Goal: Transaction & Acquisition: Obtain resource

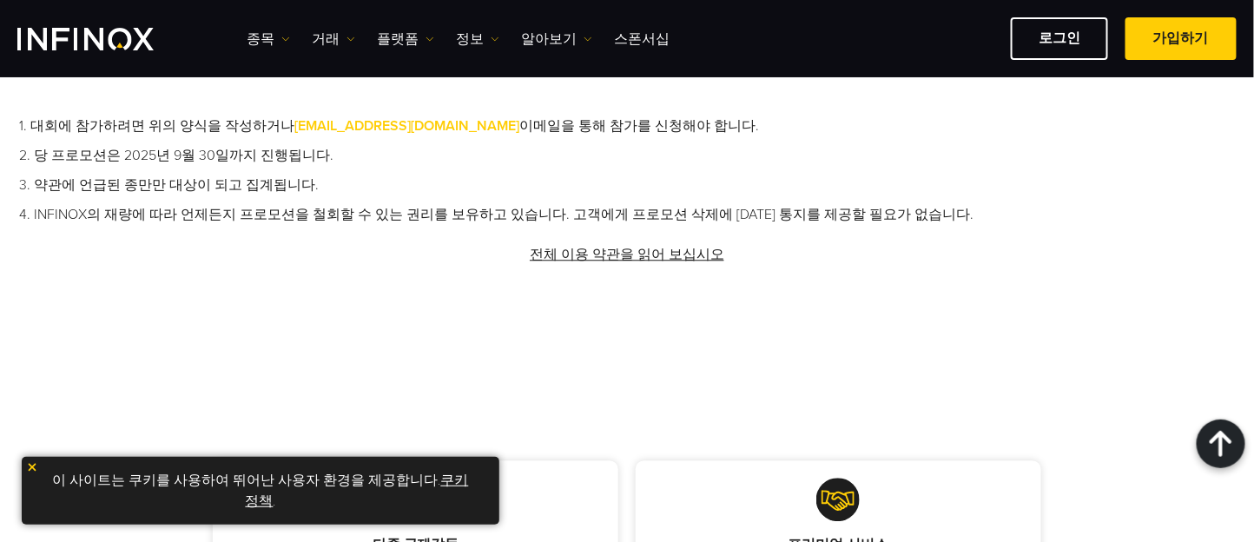
scroll to position [1351, 0]
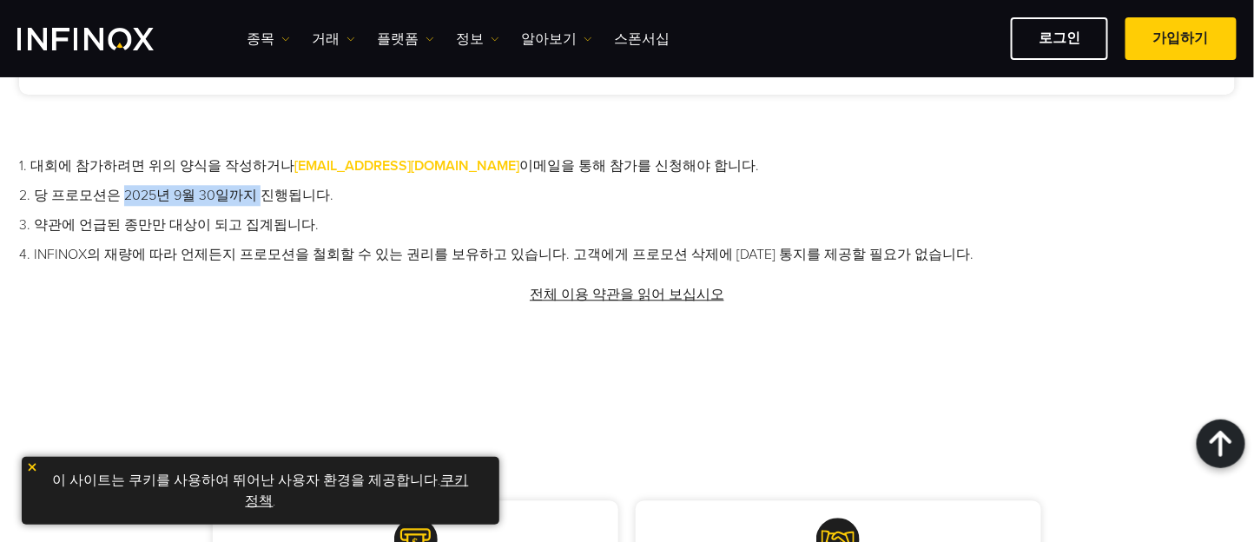
drag, startPoint x: 248, startPoint y: 196, endPoint x: 120, endPoint y: 189, distance: 127.9
click at [120, 189] on li "2. 당 프로모션은 2025년 9월 30일까지 진행됩니다." at bounding box center [627, 195] width 1216 height 21
drag, startPoint x: 96, startPoint y: 217, endPoint x: 200, endPoint y: 222, distance: 103.5
click at [200, 222] on li "3. 약관에 언급된 종만만 대상이 되고 집계됩니다." at bounding box center [627, 225] width 1216 height 21
click at [141, 248] on li "4. INFINOX의 재량에 따라 언제든지 프로모션을 철회할 수 있는 권리를 보유하고 있습니다. 고객에게 프로모션 삭제에 [DATE] 통지를 …" at bounding box center [627, 254] width 1216 height 21
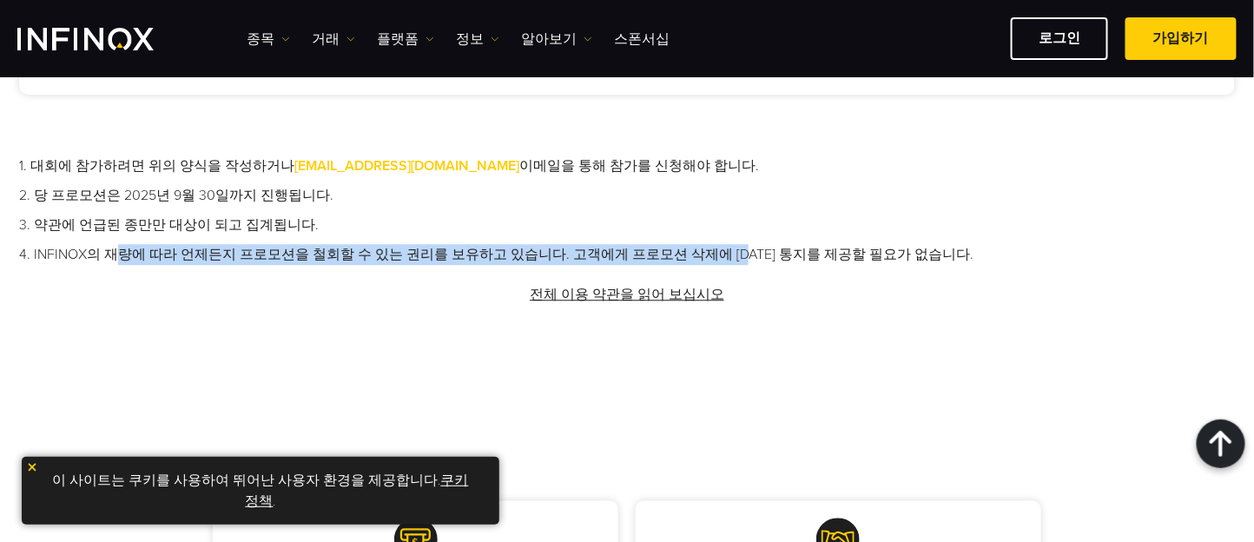
drag, startPoint x: 119, startPoint y: 253, endPoint x: 715, endPoint y: 255, distance: 596.0
click at [715, 255] on li "4. INFINOX의 재량에 따라 언제든지 프로모션을 철회할 수 있는 권리를 보유하고 있습니다. 고객에게 프로모션 삭제에 [DATE] 통지를 …" at bounding box center [627, 254] width 1216 height 21
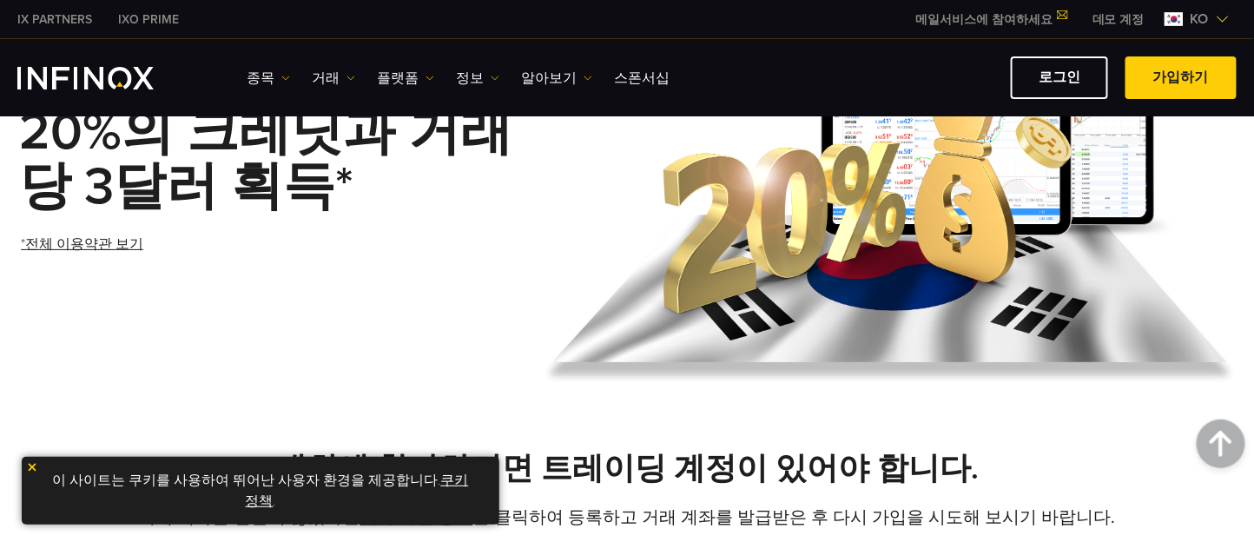
scroll to position [0, 0]
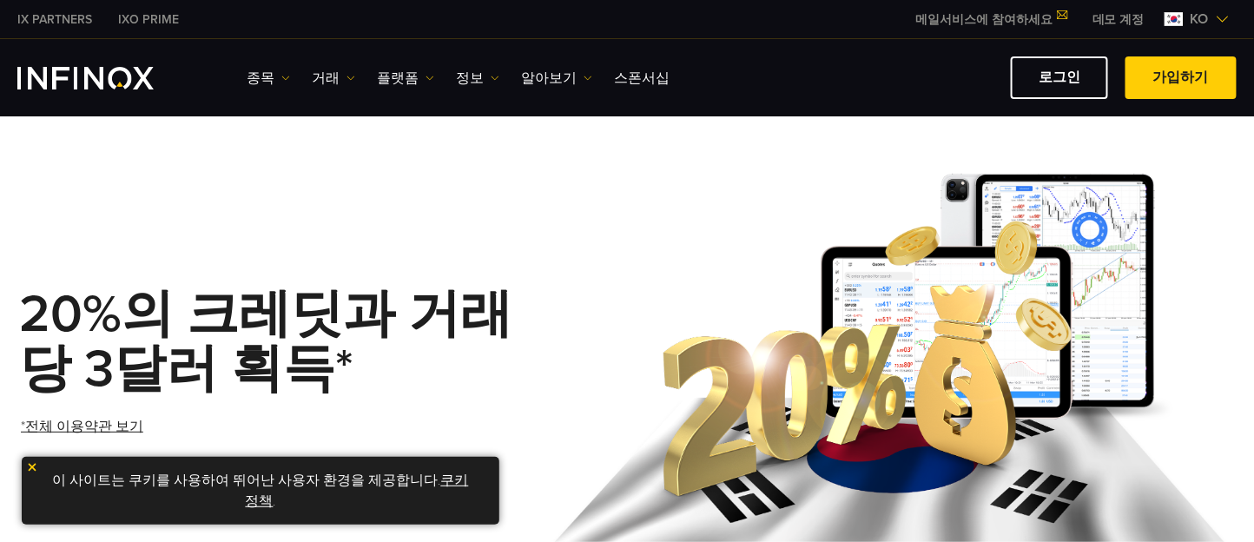
click at [118, 82] on img "INFINOX Logo" at bounding box center [85, 78] width 136 height 23
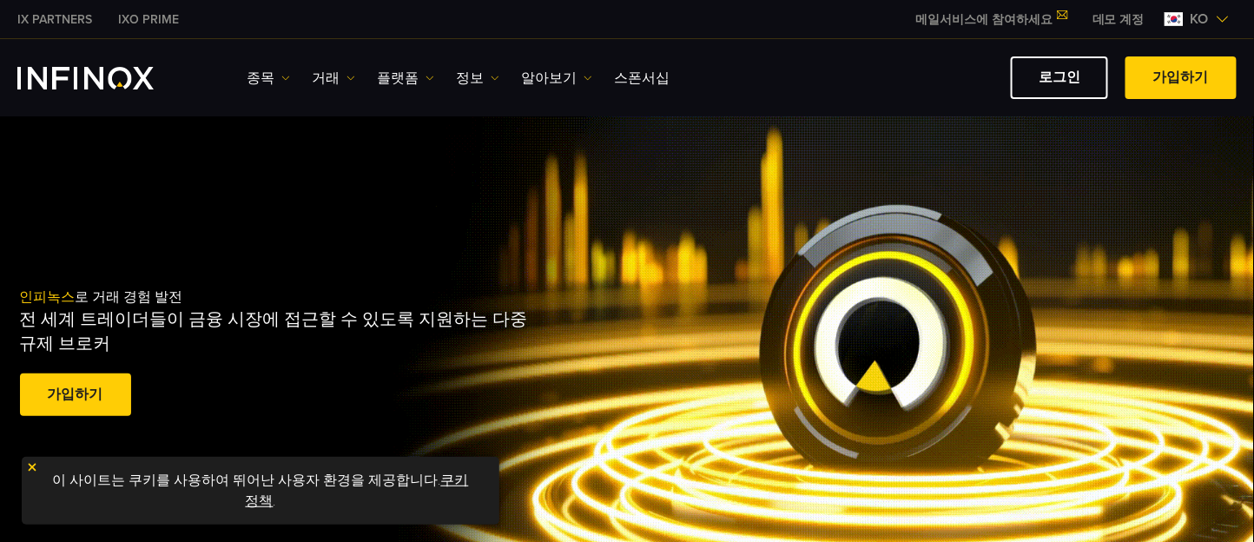
click at [1017, 77] on div "로그인 가입하기" at bounding box center [960, 77] width 554 height 43
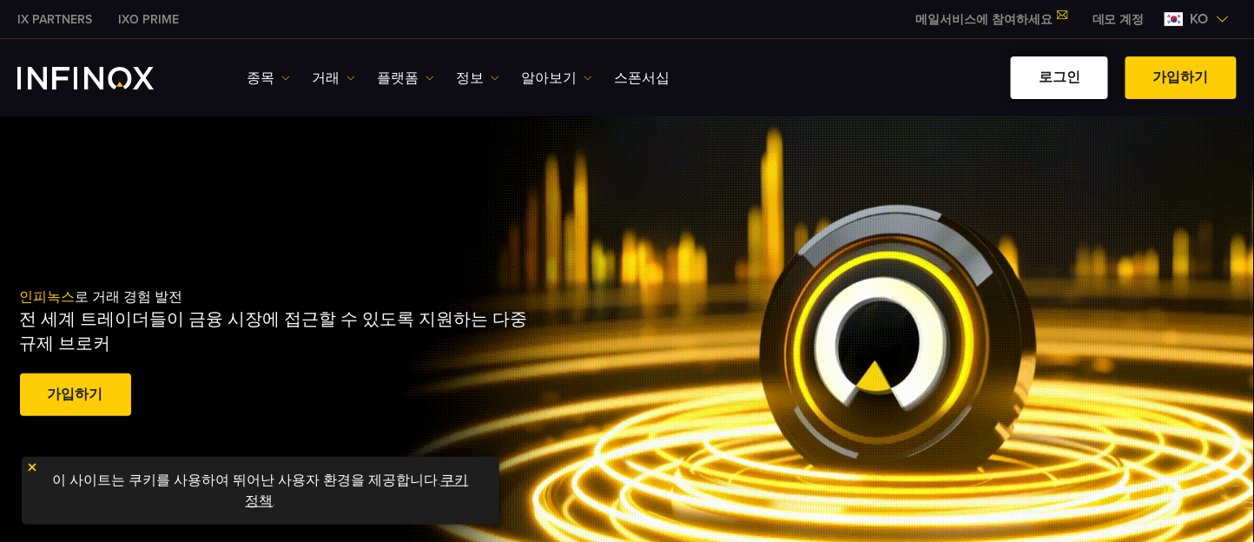
click at [1034, 77] on link "로그인" at bounding box center [1059, 77] width 97 height 43
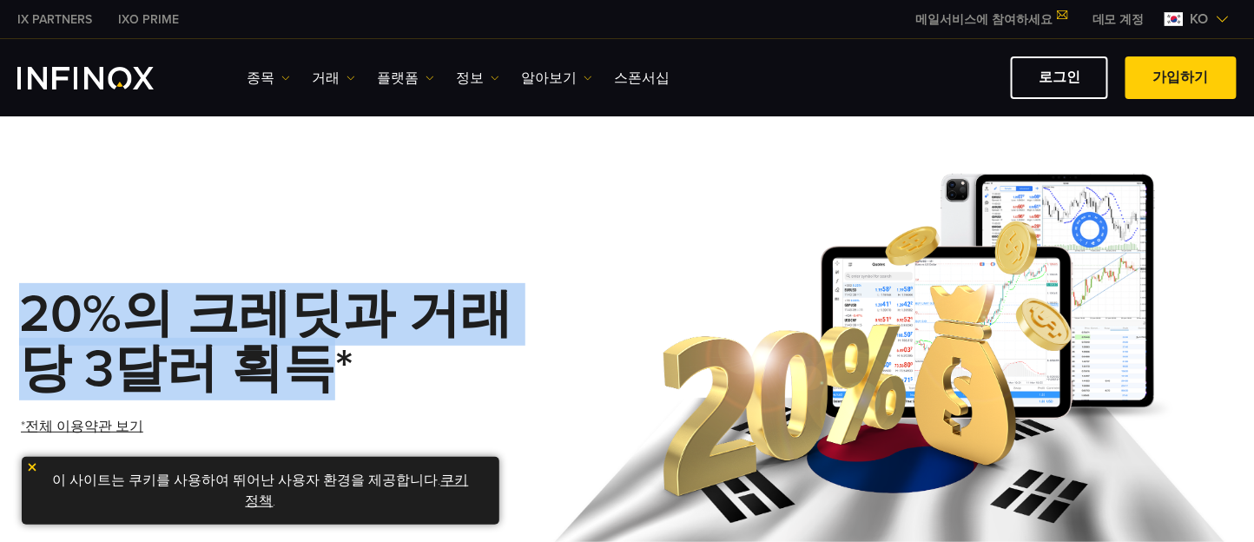
drag, startPoint x: 30, startPoint y: 315, endPoint x: 300, endPoint y: 374, distance: 275.7
click at [300, 374] on strong "20%의 크레딧과 거래당 3달러 획득*" at bounding box center [265, 341] width 493 height 117
copy strong "20%의 크레딧과 거래당 3달러 획득"
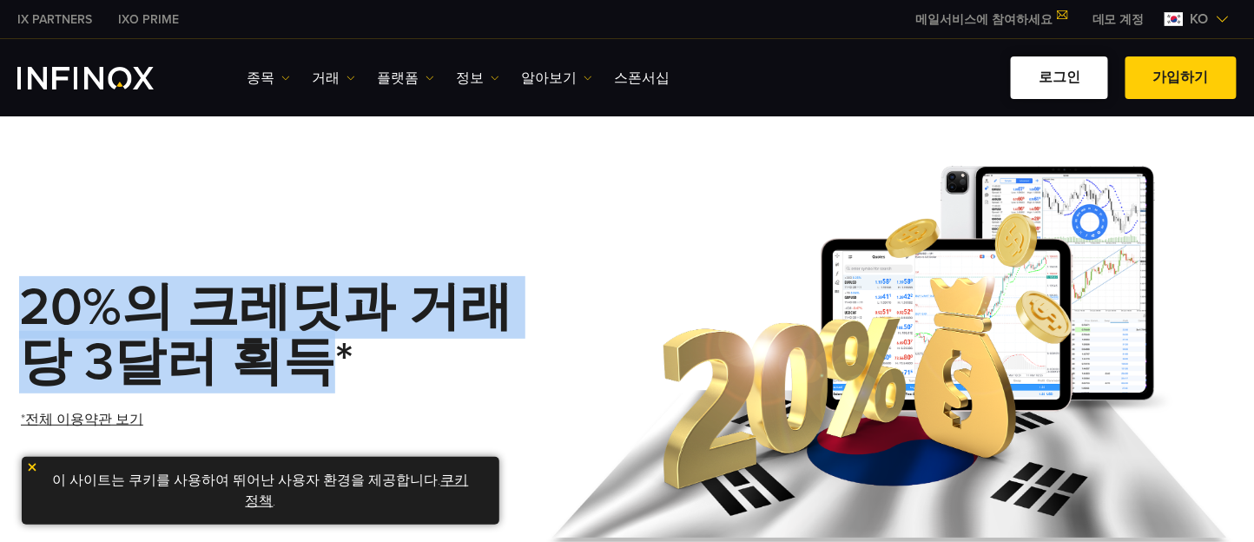
click at [1064, 66] on link "로그인" at bounding box center [1059, 77] width 97 height 43
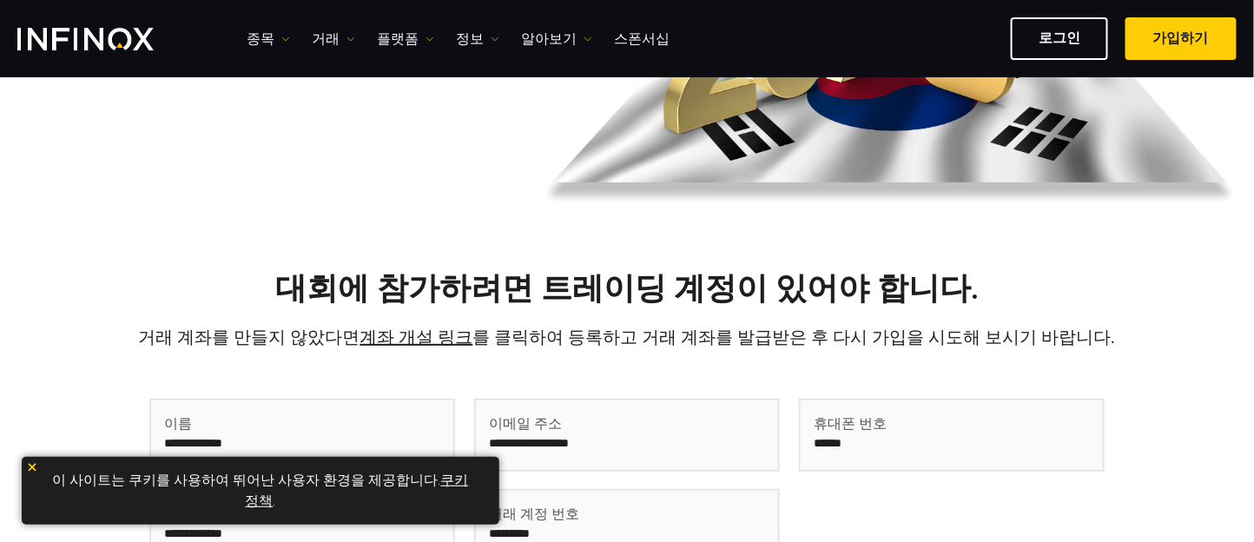
scroll to position [386, 0]
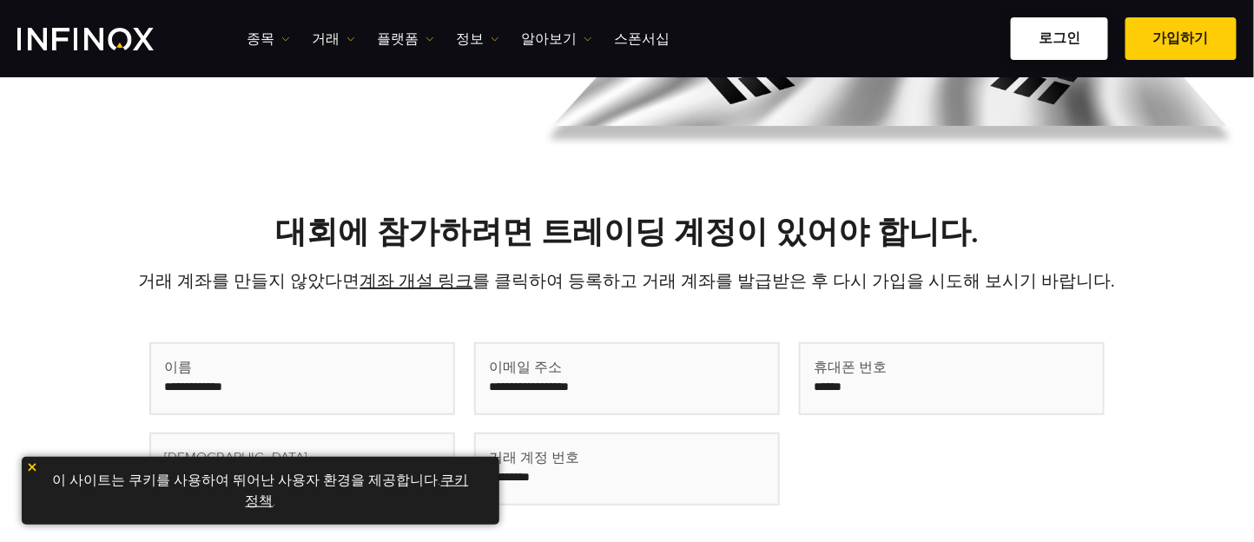
click at [1048, 42] on link "로그인" at bounding box center [1059, 38] width 97 height 43
